Goal: Transaction & Acquisition: Book appointment/travel/reservation

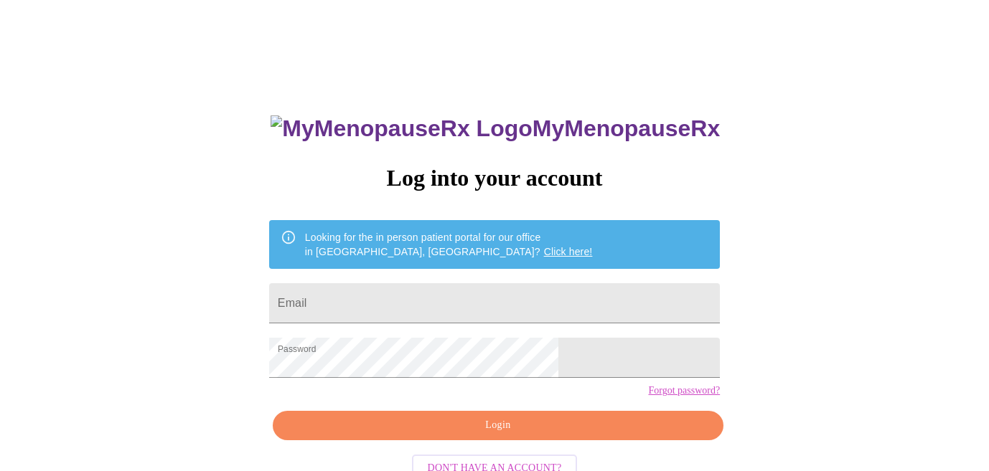
scroll to position [49, 0]
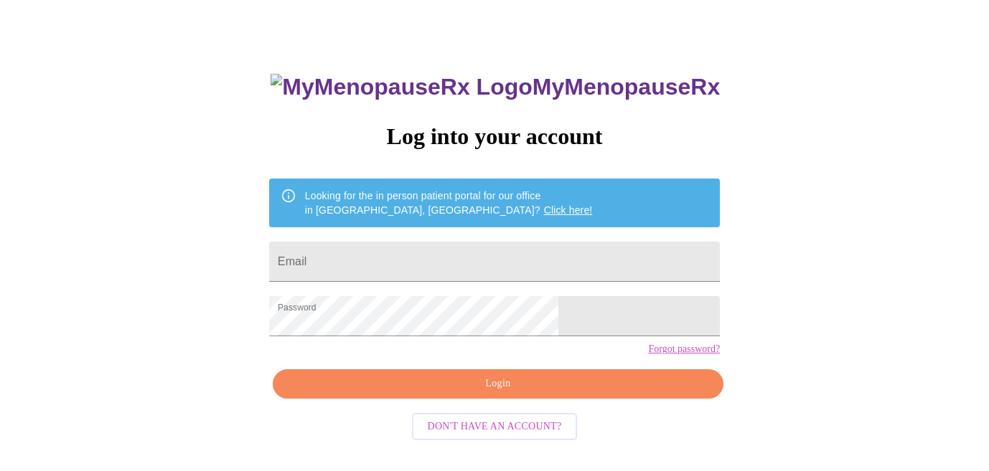
click at [492, 393] on span "Login" at bounding box center [498, 384] width 418 height 18
click at [464, 261] on input "Email" at bounding box center [494, 262] width 451 height 40
type input "counsel@elizabethrbacon.com"
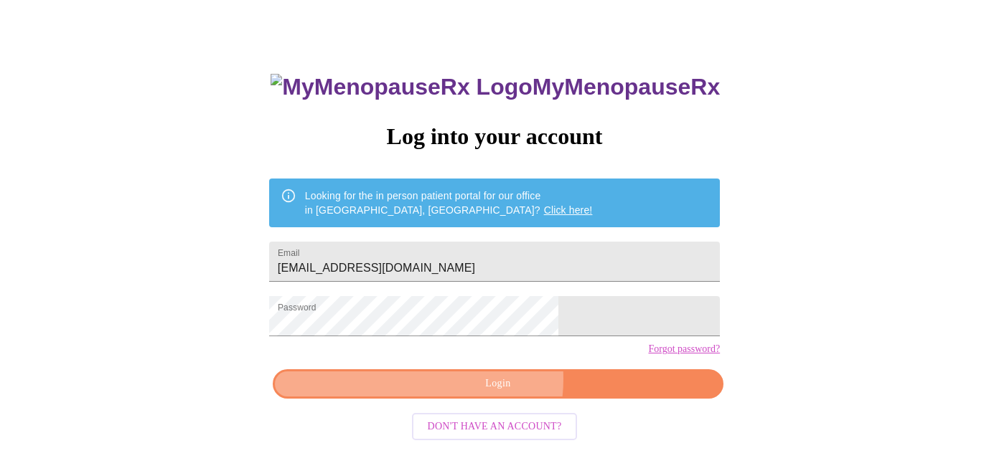
click at [478, 393] on span "Login" at bounding box center [498, 384] width 418 height 18
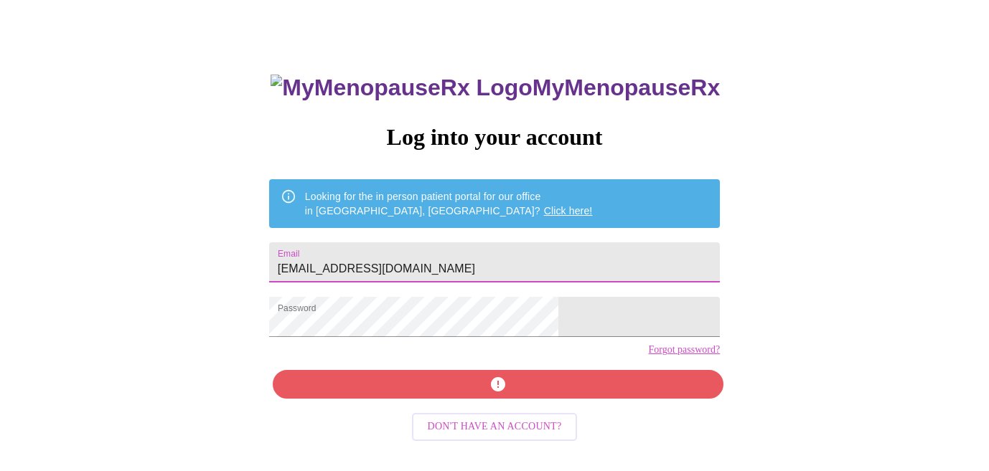
click at [534, 258] on input "counsel@elizabethrbacon.com" at bounding box center [494, 263] width 451 height 40
click at [302, 343] on div "MyMenopauseRx Log into your account Looking for the in person patient portal fo…" at bounding box center [494, 240] width 977 height 565
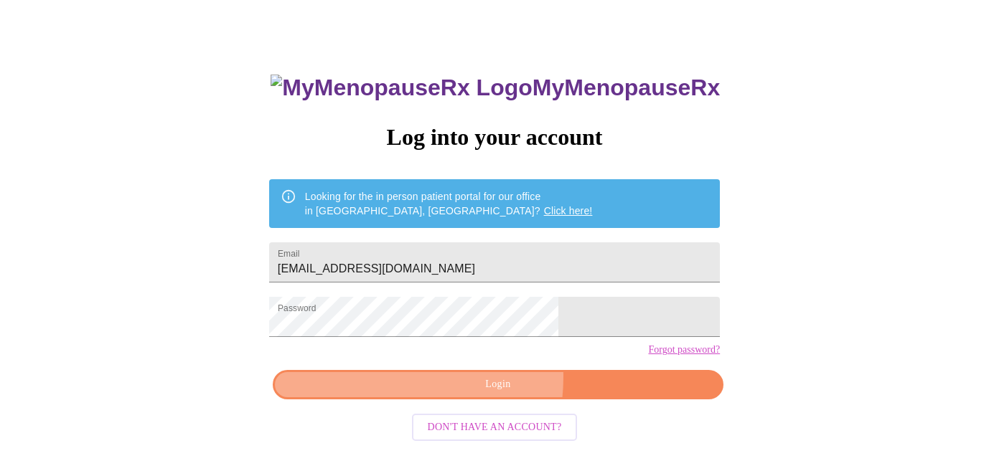
click at [438, 394] on span "Login" at bounding box center [498, 385] width 418 height 18
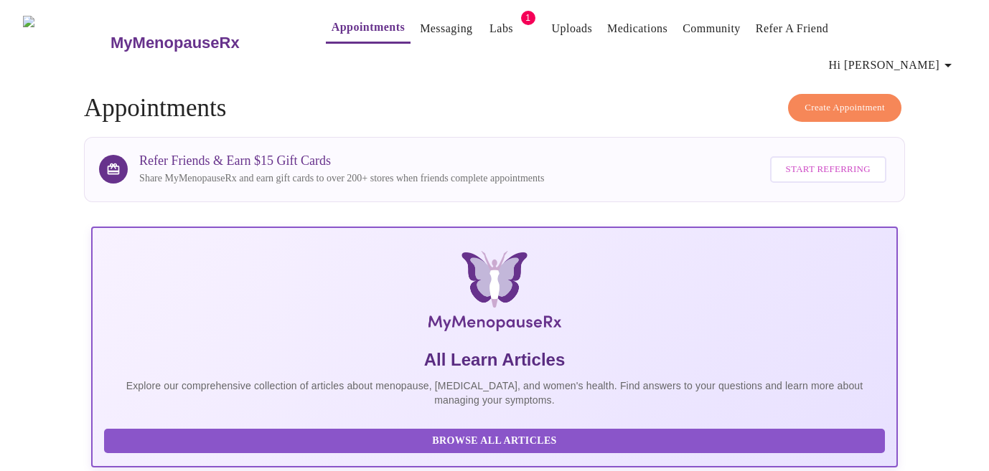
click at [420, 34] on link "Messaging" at bounding box center [446, 29] width 52 height 20
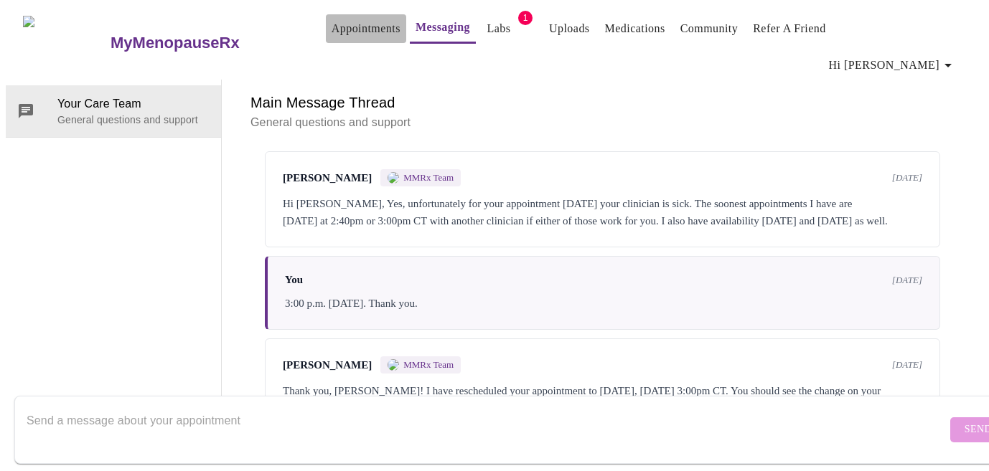
click at [336, 28] on link "Appointments" at bounding box center [366, 29] width 69 height 20
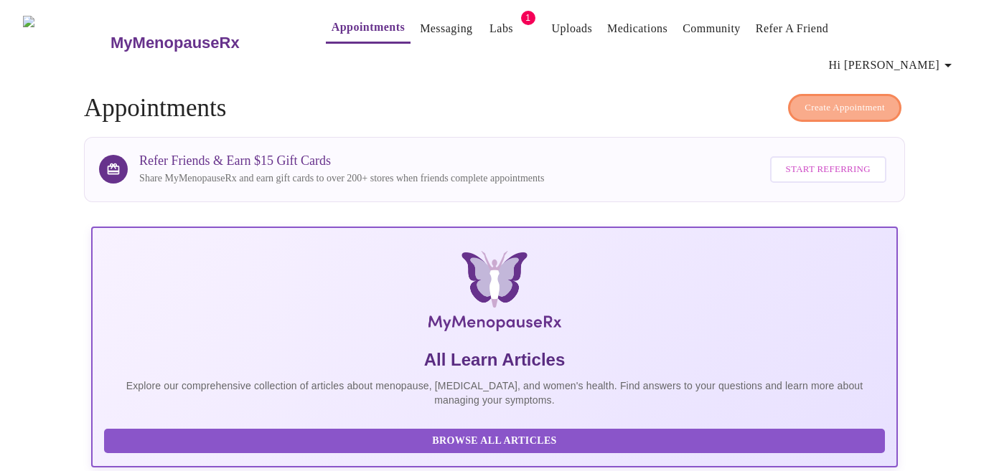
click at [856, 100] on span "Create Appointment" at bounding box center [844, 108] width 80 height 17
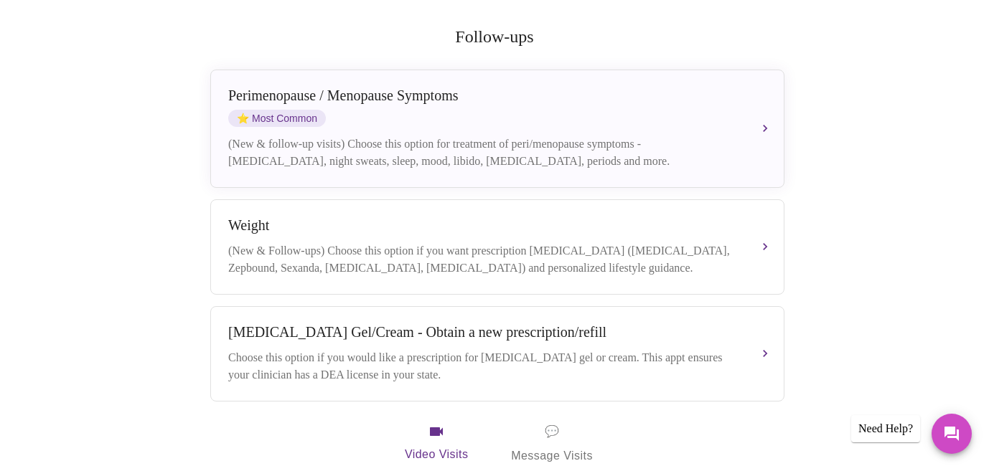
scroll to position [294, 0]
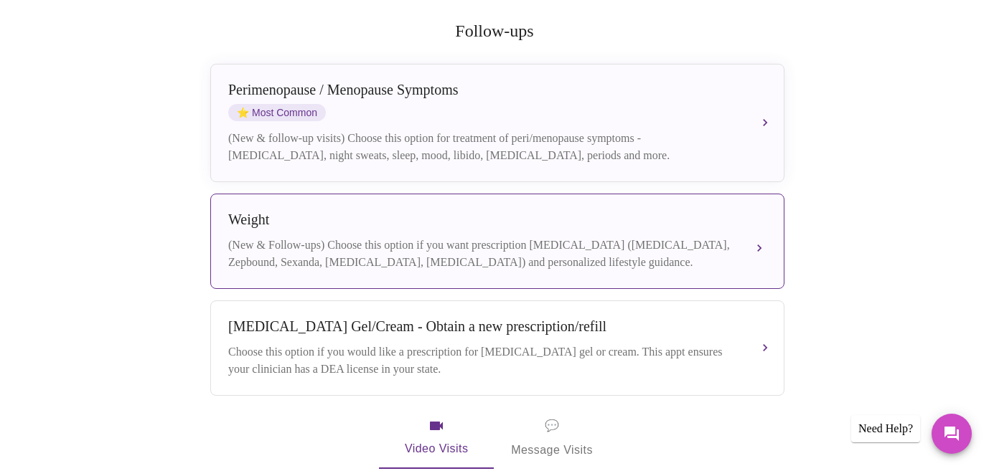
click at [302, 237] on div "(New & Follow-ups) Choose this option if you want prescription weight managemen…" at bounding box center [483, 254] width 510 height 34
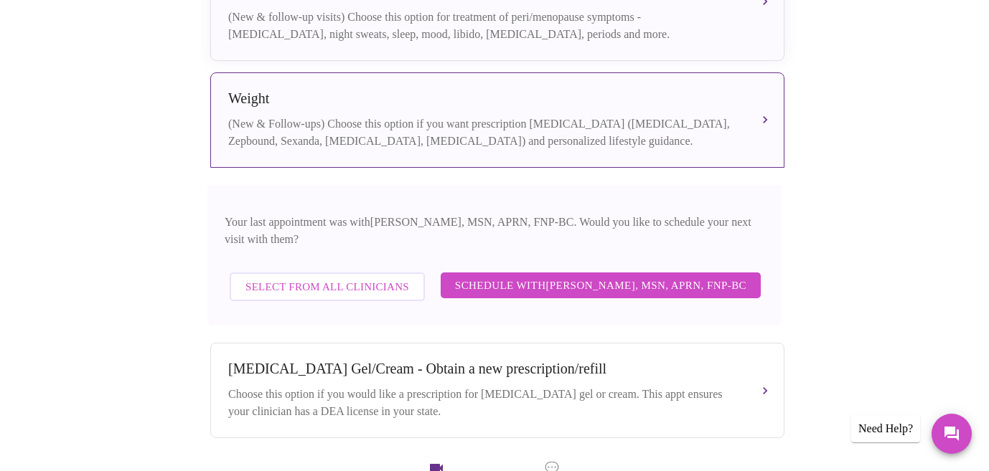
scroll to position [455, 0]
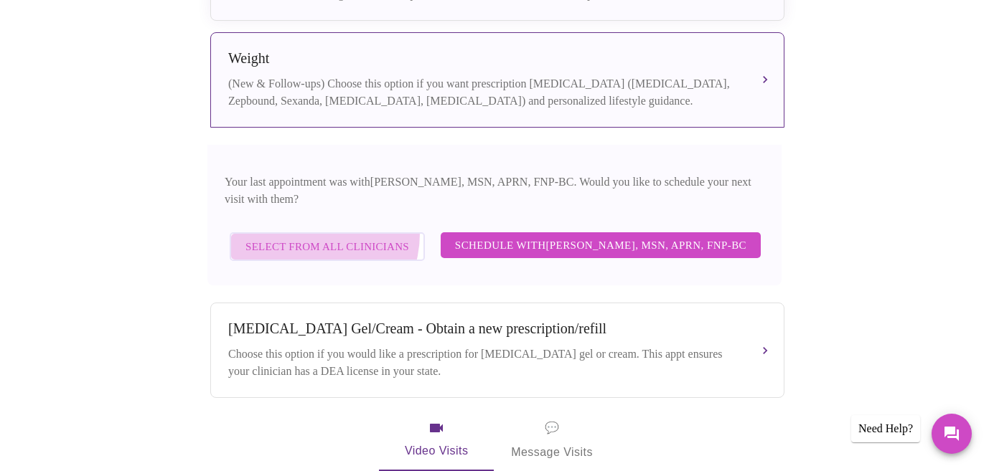
click at [315, 233] on button "Select from All Clinicians" at bounding box center [327, 247] width 195 height 29
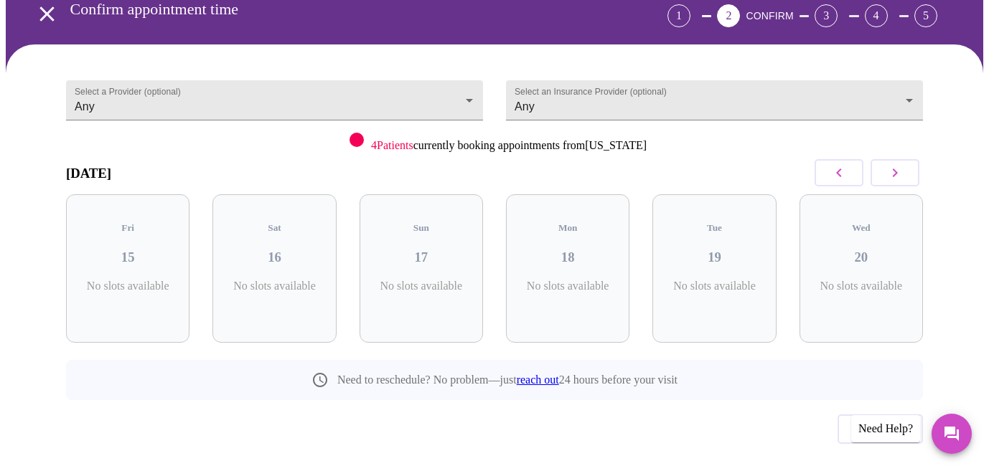
click at [315, 222] on h5 "Sat" at bounding box center [274, 227] width 100 height 11
click at [721, 280] on p "3 Slots Left ( 12 Total)" at bounding box center [720, 294] width 52 height 28
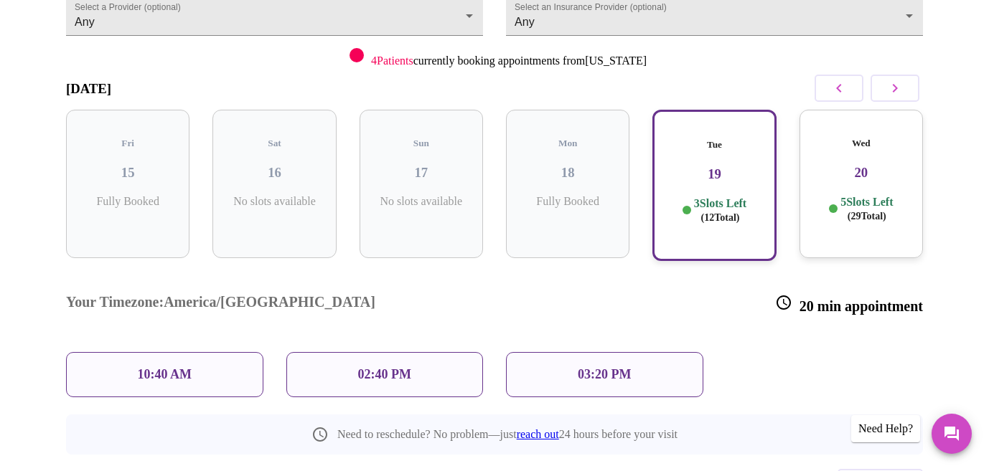
scroll to position [208, 0]
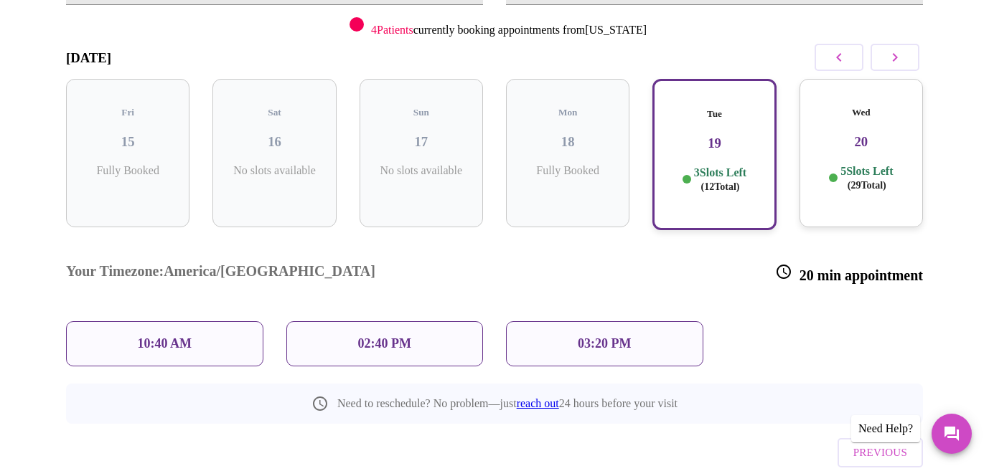
click at [150, 321] on div "10:40 AM" at bounding box center [164, 343] width 197 height 45
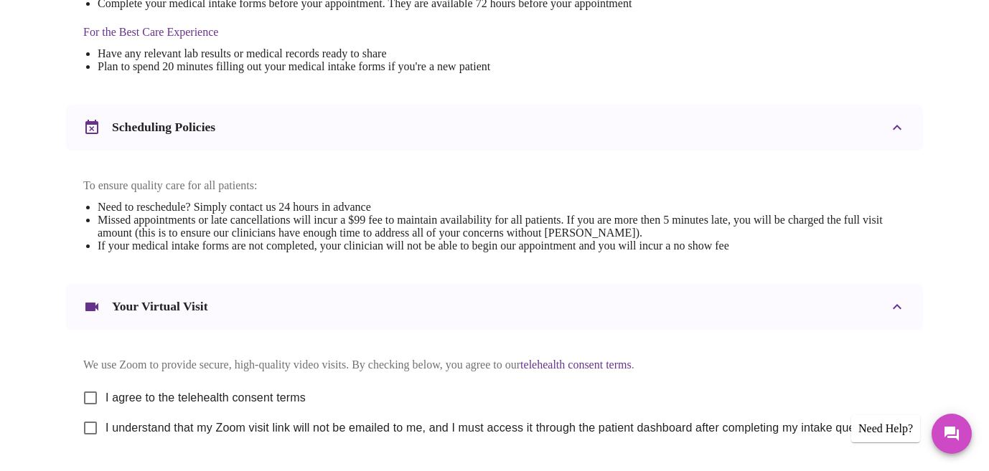
scroll to position [568, 0]
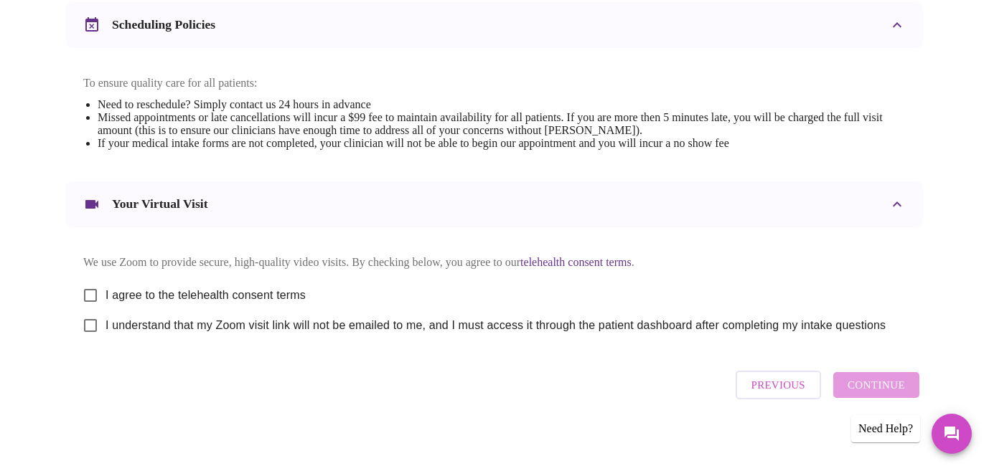
click at [85, 286] on input "I agree to the telehealth consent terms" at bounding box center [90, 296] width 30 height 30
checkbox input "true"
click at [85, 321] on input "I understand that my Zoom visit link will not be emailed to me, and I must acce…" at bounding box center [90, 326] width 30 height 30
checkbox input "true"
click at [870, 379] on span "Continue" at bounding box center [876, 385] width 57 height 19
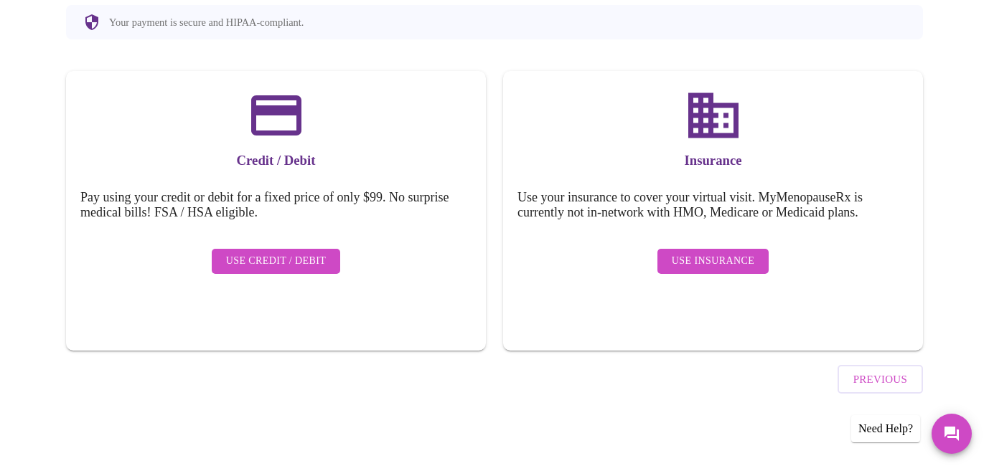
scroll to position [139, 0]
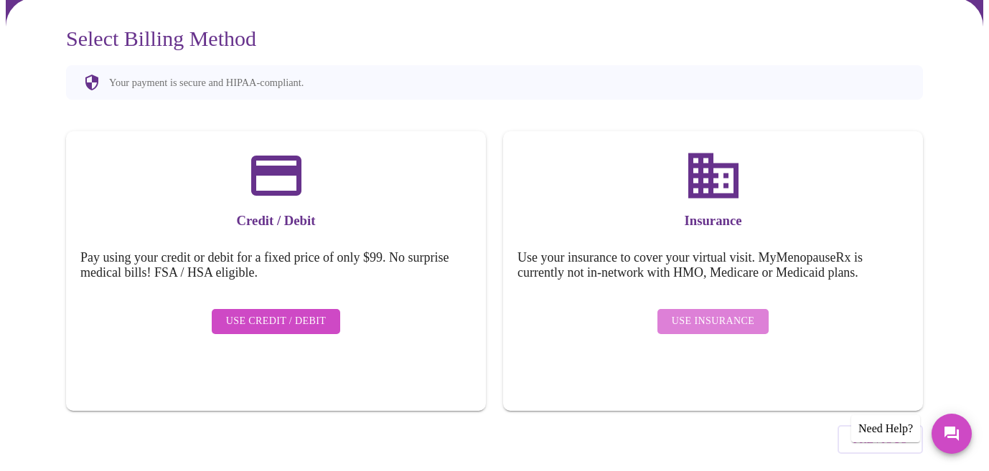
click at [728, 313] on span "Use Insurance" at bounding box center [713, 322] width 83 height 18
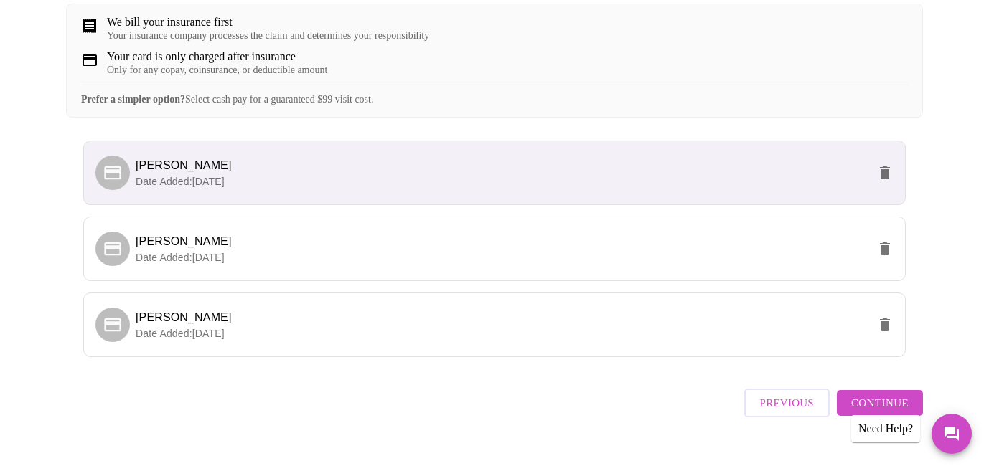
scroll to position [304, 0]
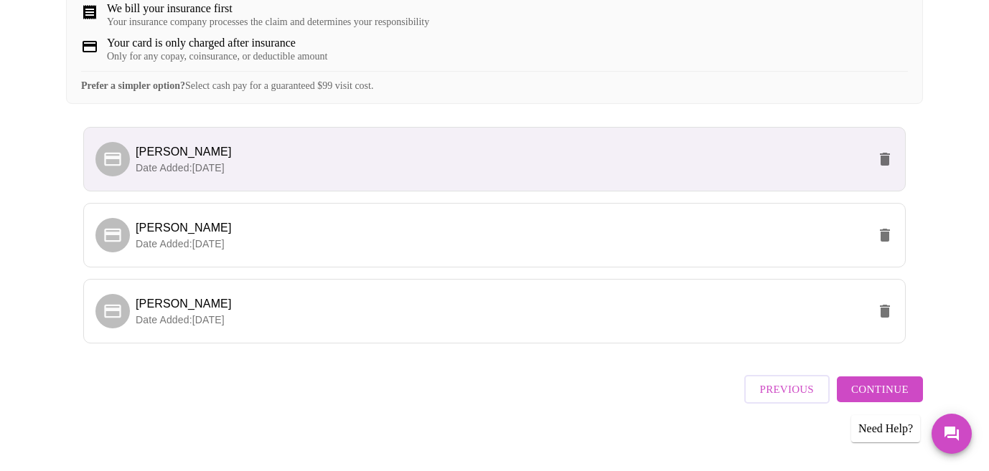
click at [882, 383] on span "Continue" at bounding box center [879, 389] width 57 height 19
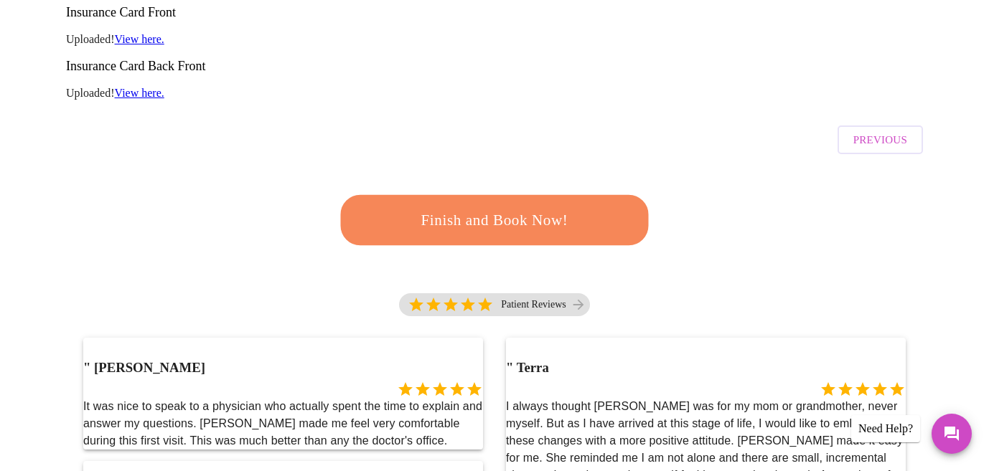
scroll to position [347, 0]
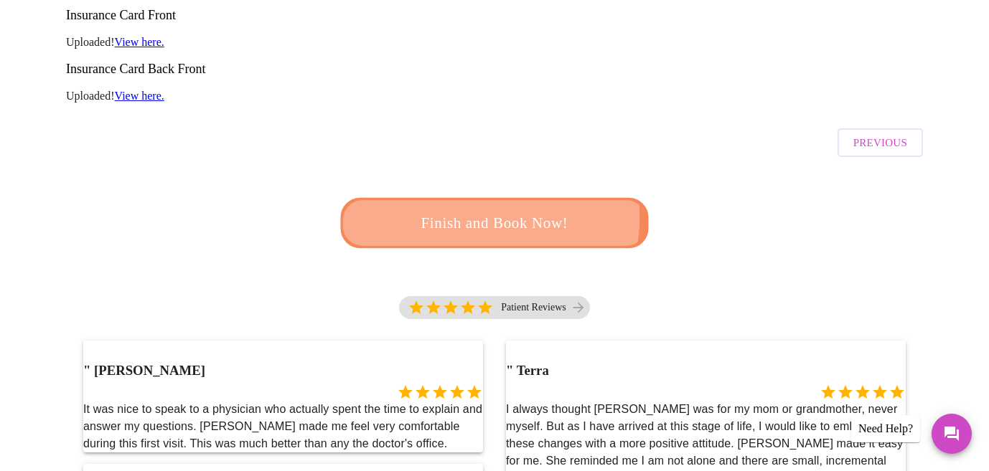
click at [491, 210] on span "Finish and Book Now!" at bounding box center [495, 223] width 266 height 27
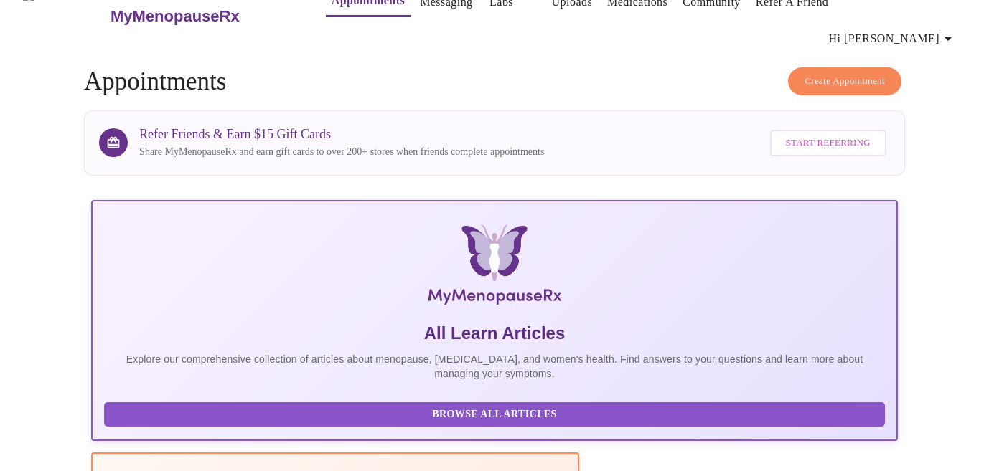
scroll to position [347, 0]
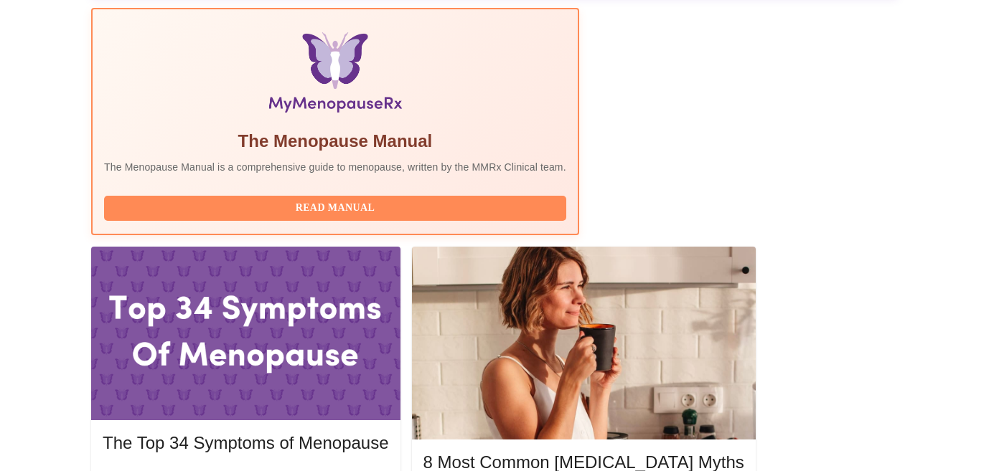
scroll to position [455, 0]
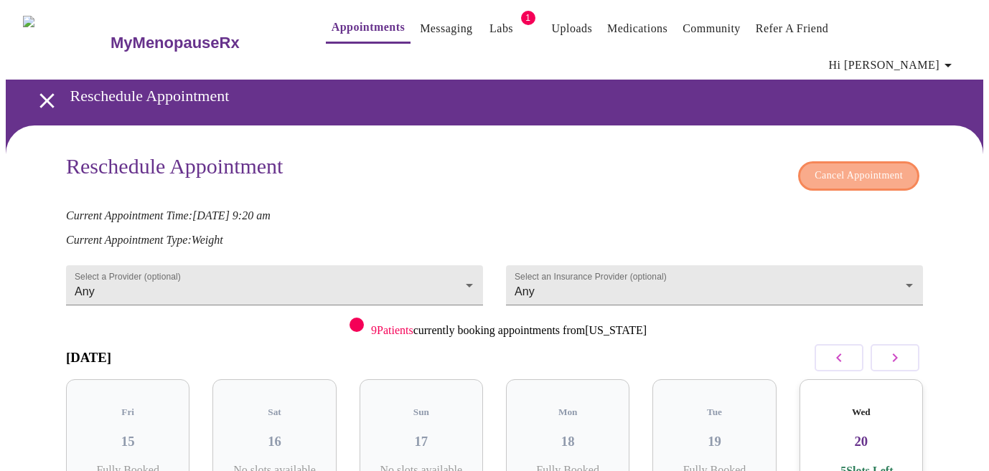
click at [883, 167] on span "Cancel Appointment" at bounding box center [859, 176] width 88 height 18
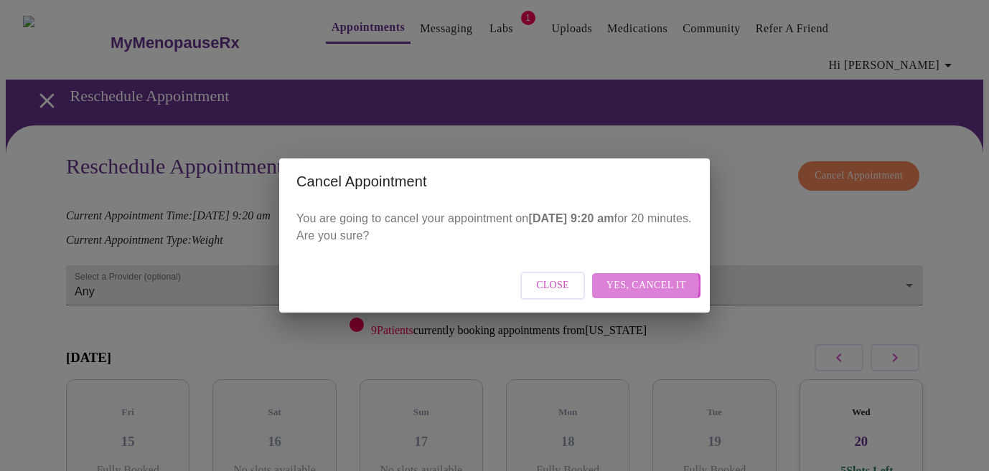
click at [644, 285] on span "Yes, cancel it" at bounding box center [646, 286] width 80 height 18
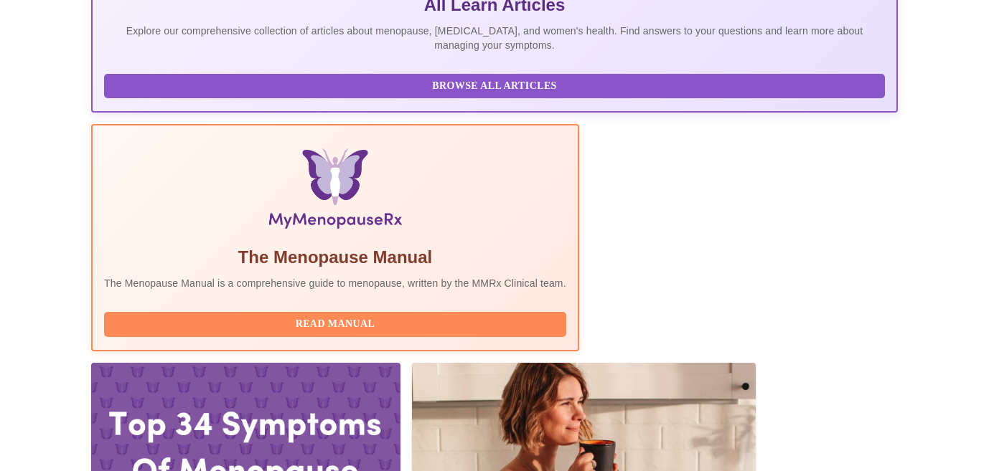
scroll to position [357, 0]
